Goal: Share content

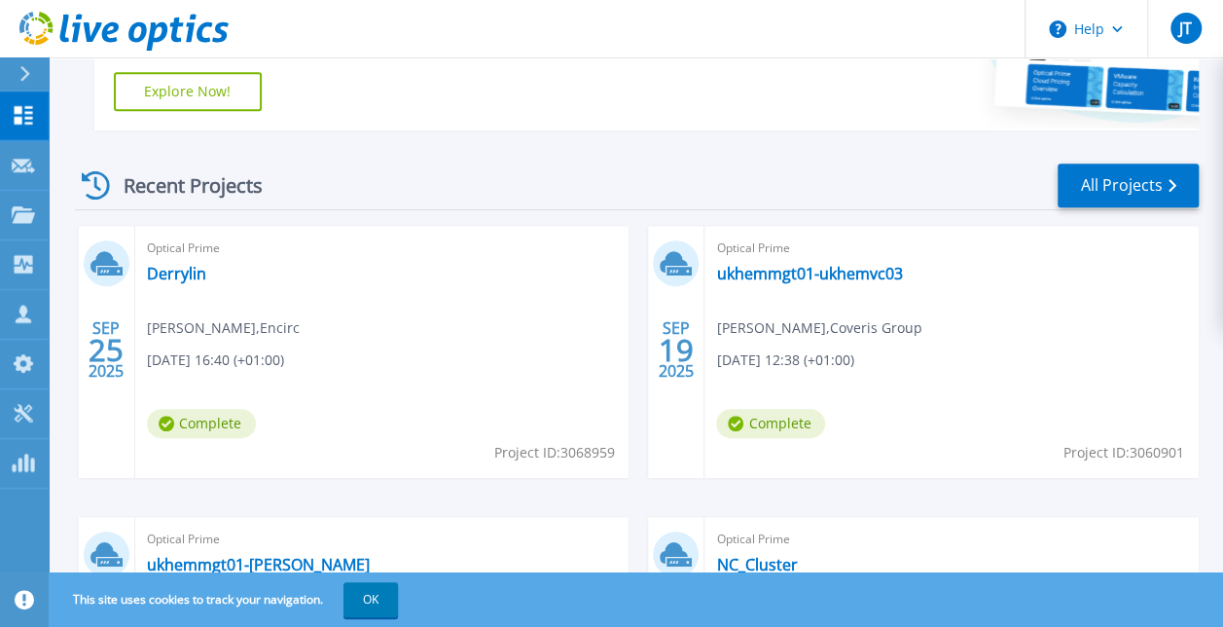
scroll to position [436, 0]
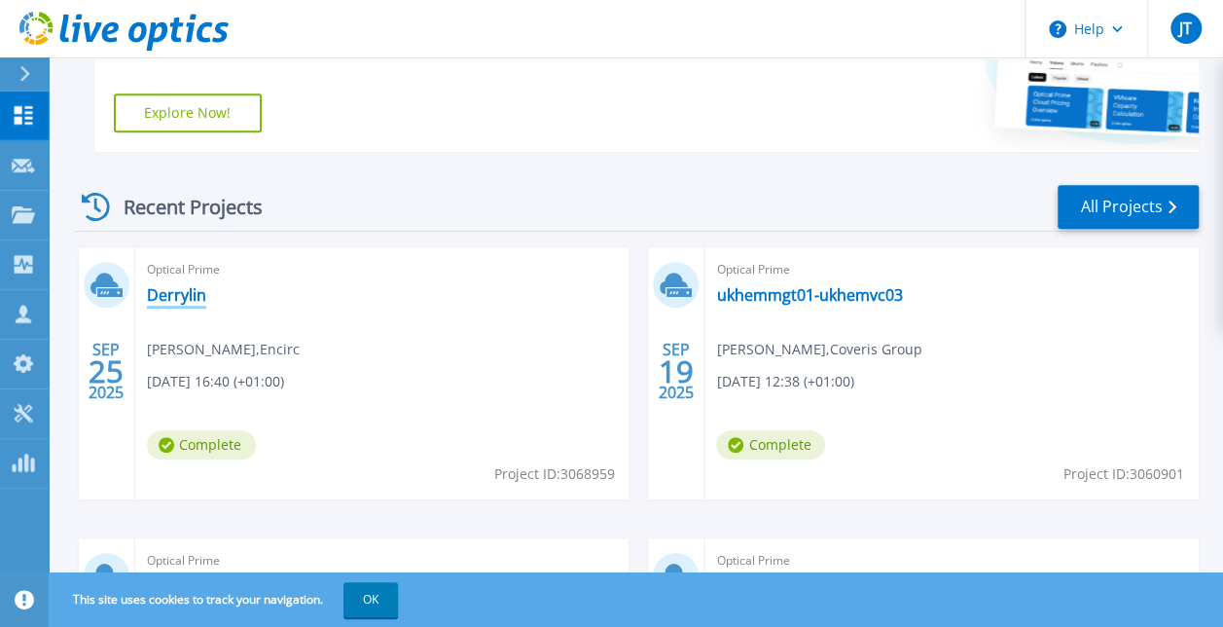
click at [170, 298] on link "Derrylin" at bounding box center [176, 294] width 59 height 19
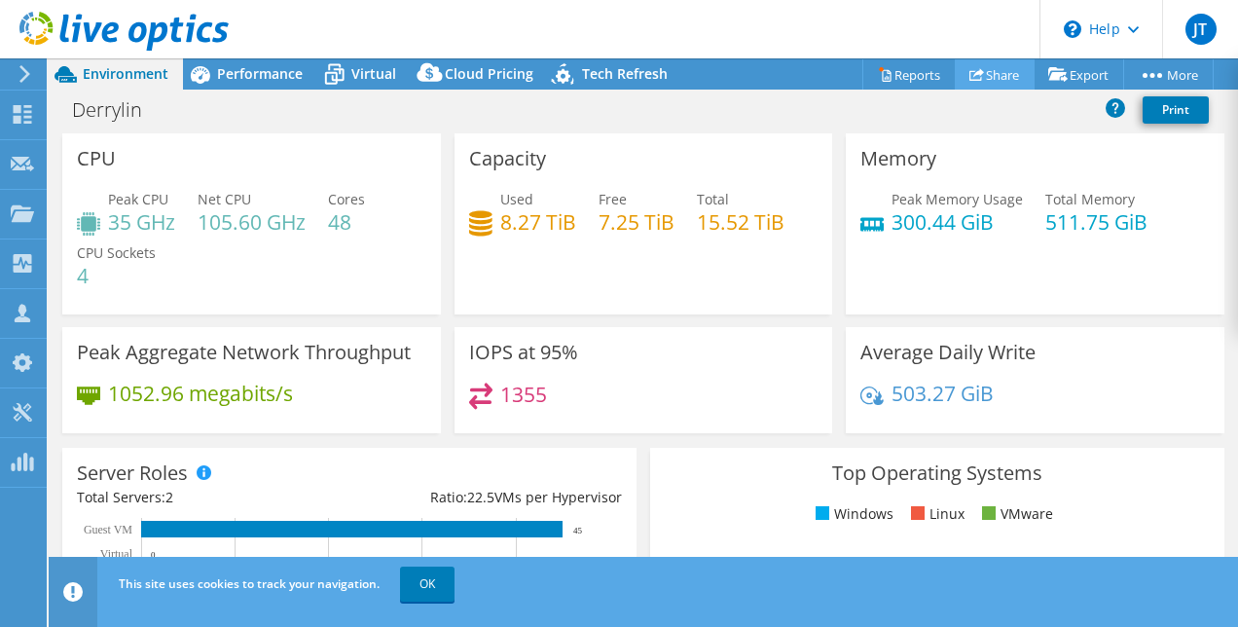
click at [980, 76] on link "Share" at bounding box center [995, 74] width 80 height 30
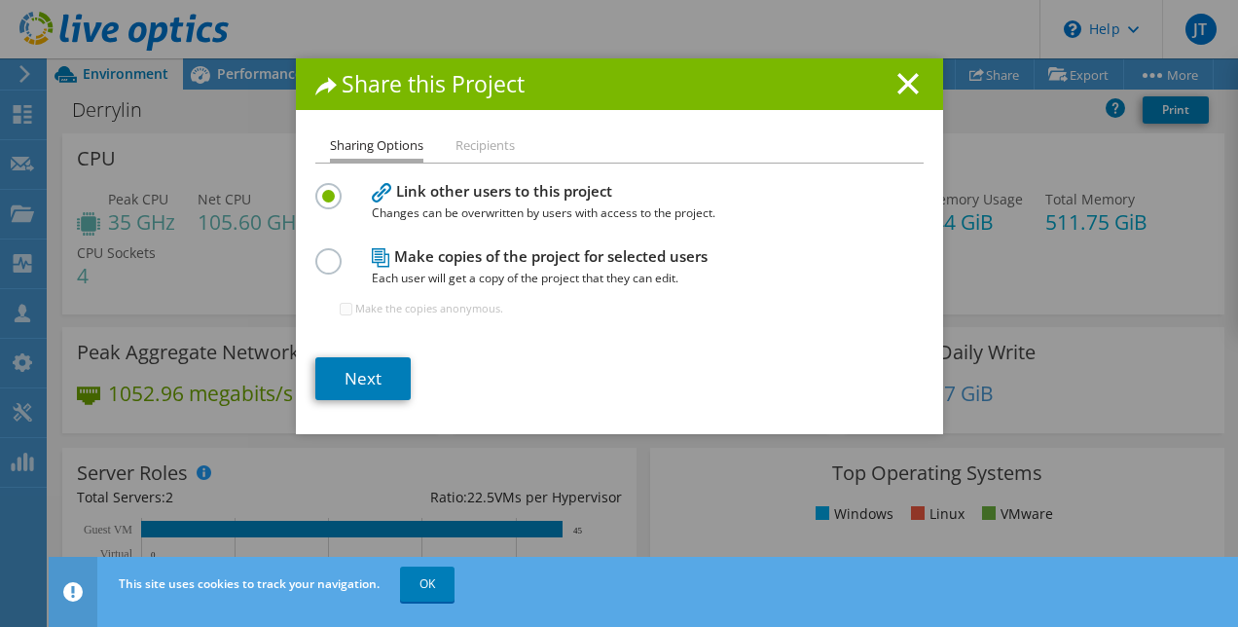
click at [473, 144] on li "Recipients" at bounding box center [484, 146] width 59 height 24
click at [372, 367] on link "Next" at bounding box center [362, 378] width 95 height 43
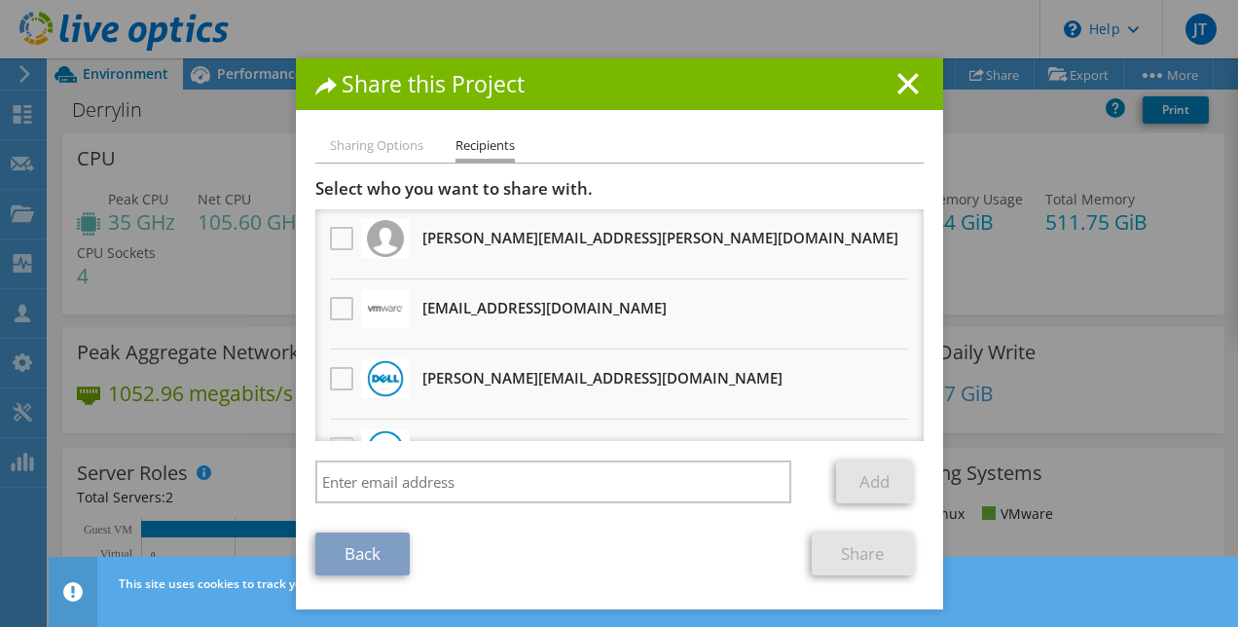
scroll to position [189, 0]
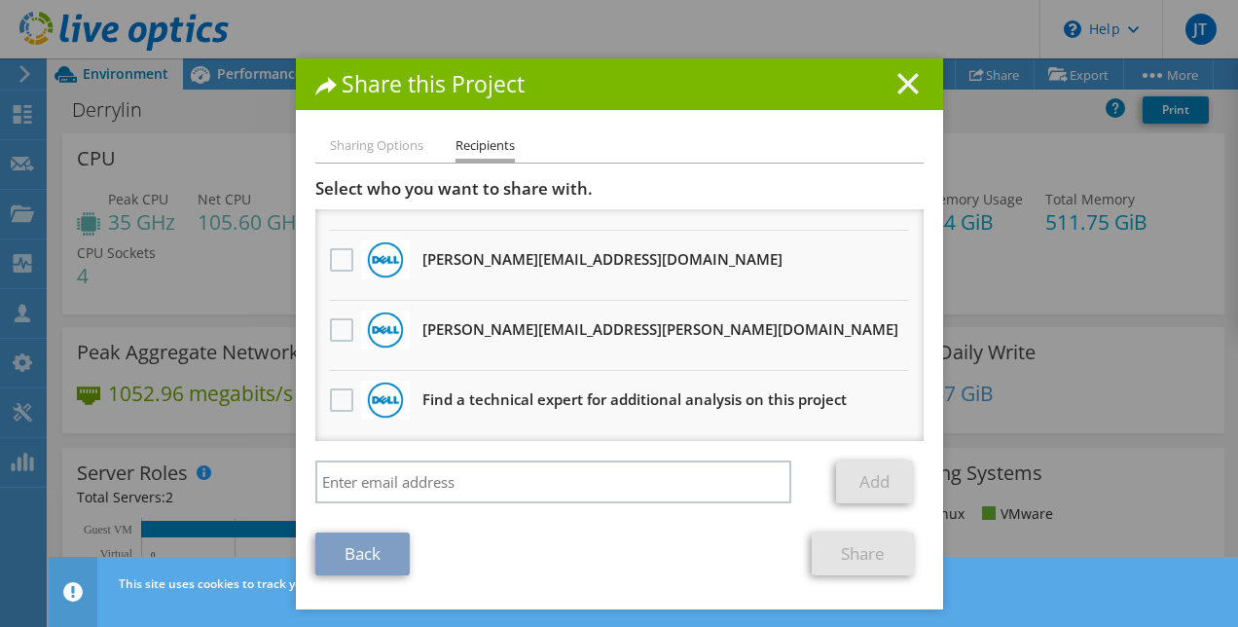
click at [898, 88] on line at bounding box center [907, 83] width 19 height 19
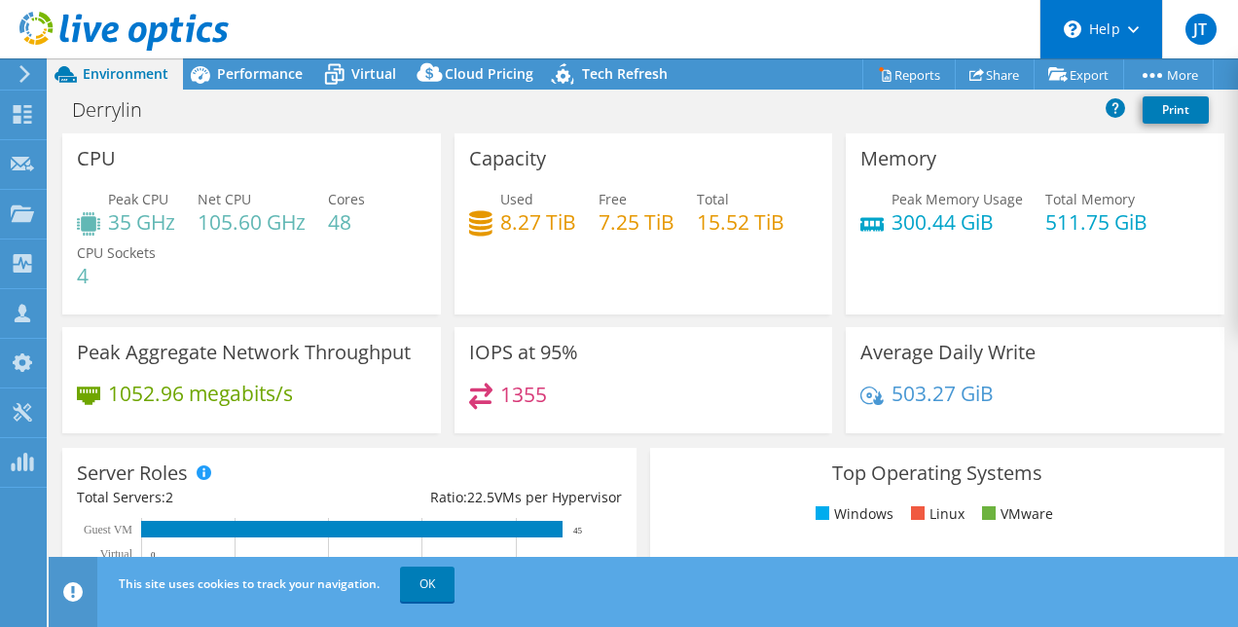
click at [1125, 38] on div "\n Help" at bounding box center [1100, 29] width 123 height 58
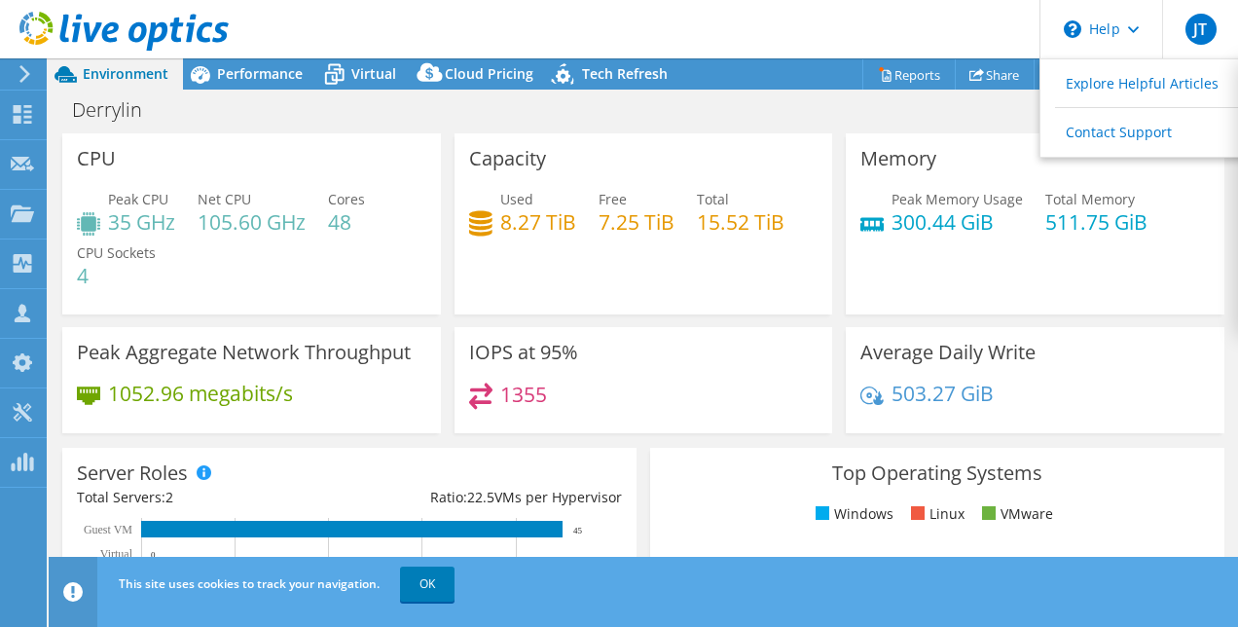
click at [1181, 208] on div "Peak Memory Usage 300.44 GiB Total Memory 511.75 GiB" at bounding box center [1034, 220] width 349 height 63
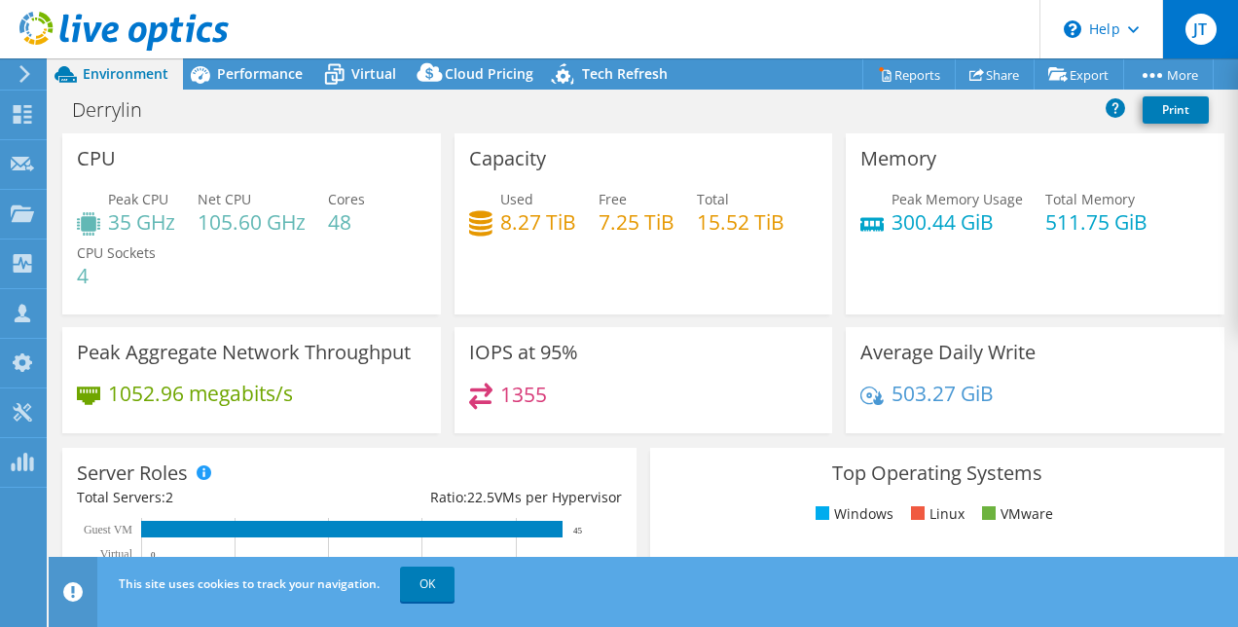
click at [1197, 33] on span "JT" at bounding box center [1200, 29] width 31 height 31
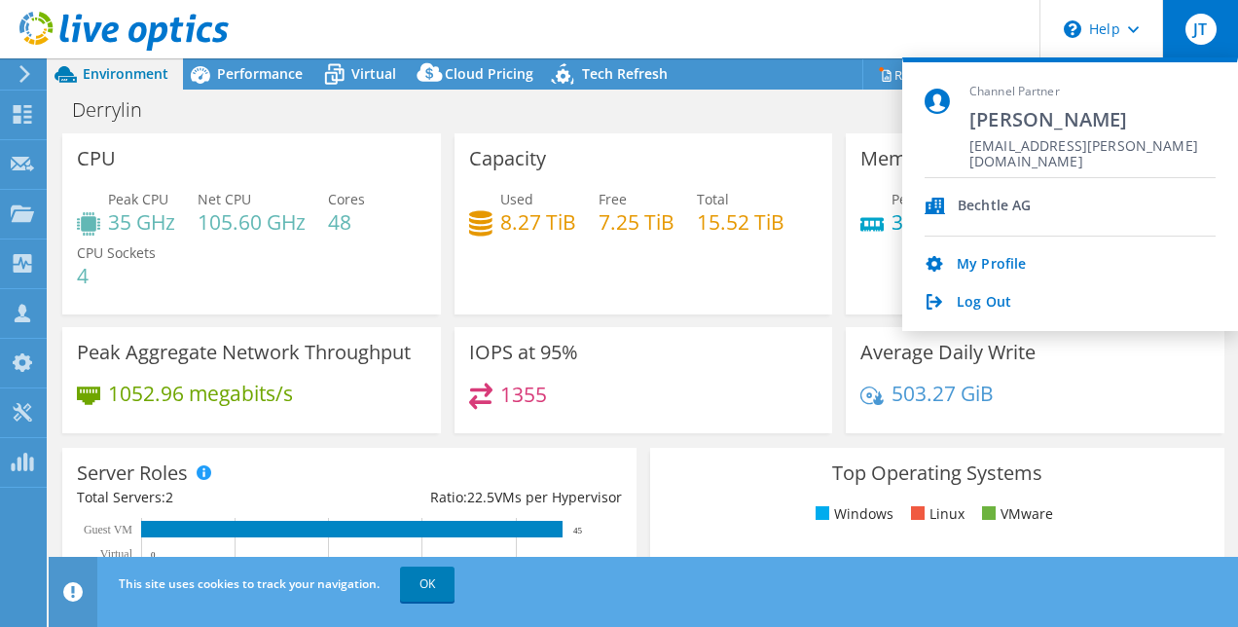
drag, startPoint x: 1211, startPoint y: 142, endPoint x: 989, endPoint y: 142, distance: 221.9
click at [989, 142] on div "Channel Partner [PERSON_NAME] [EMAIL_ADDRESS][PERSON_NAME][DOMAIN_NAME]" at bounding box center [1070, 131] width 291 height 94
drag, startPoint x: 973, startPoint y: 144, endPoint x: 1143, endPoint y: 133, distance: 169.7
click at [1137, 134] on div "Channel Partner [PERSON_NAME] [EMAIL_ADDRESS][PERSON_NAME][DOMAIN_NAME]" at bounding box center [1070, 131] width 291 height 94
click at [870, 41] on header "JT Channel Partner [PERSON_NAME] [EMAIL_ADDRESS][PERSON_NAME][DOMAIN_NAME] [PER…" at bounding box center [619, 29] width 1238 height 58
